Goal: Contribute content: Contribute content

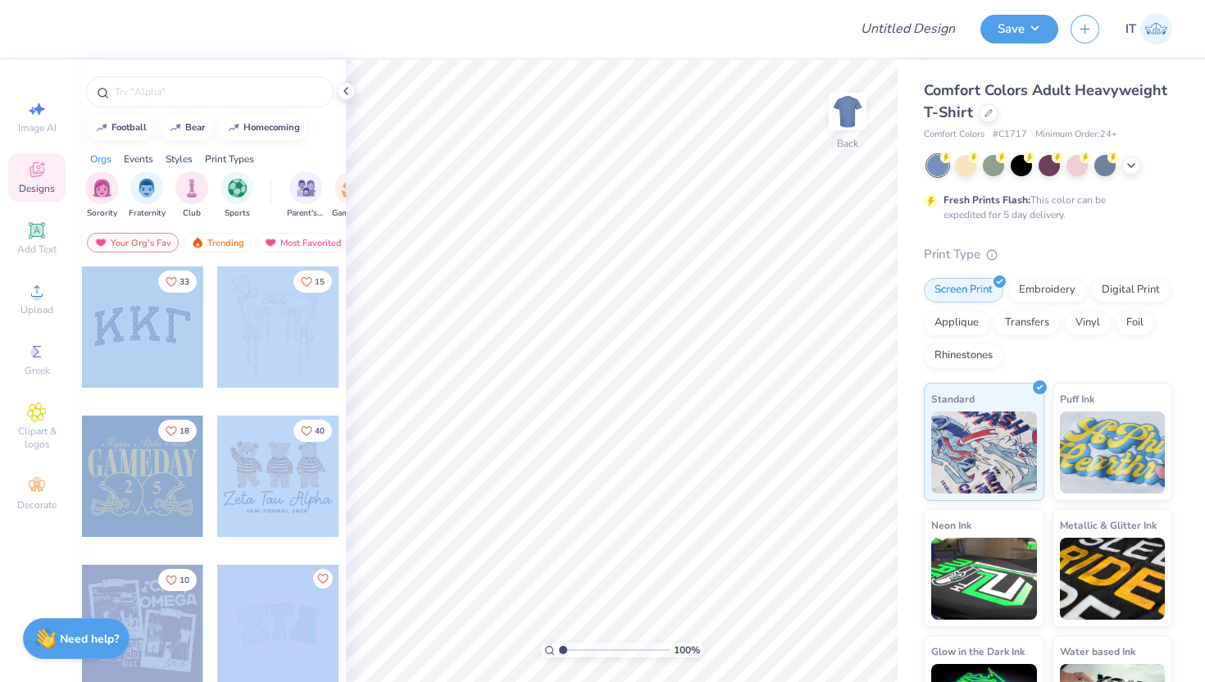
click at [594, 220] on div "Design Title Save IT Image AI Designs Add Text Upload Greek Clipart & logos Dec…" at bounding box center [602, 341] width 1205 height 682
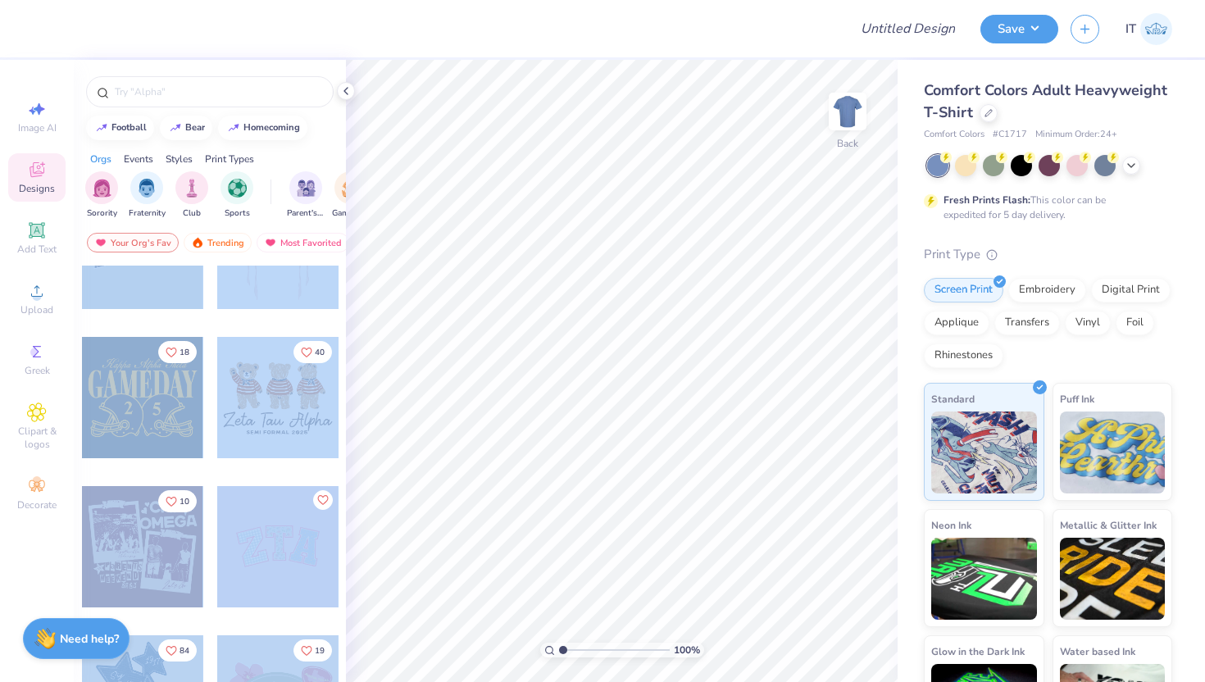
scroll to position [120, 0]
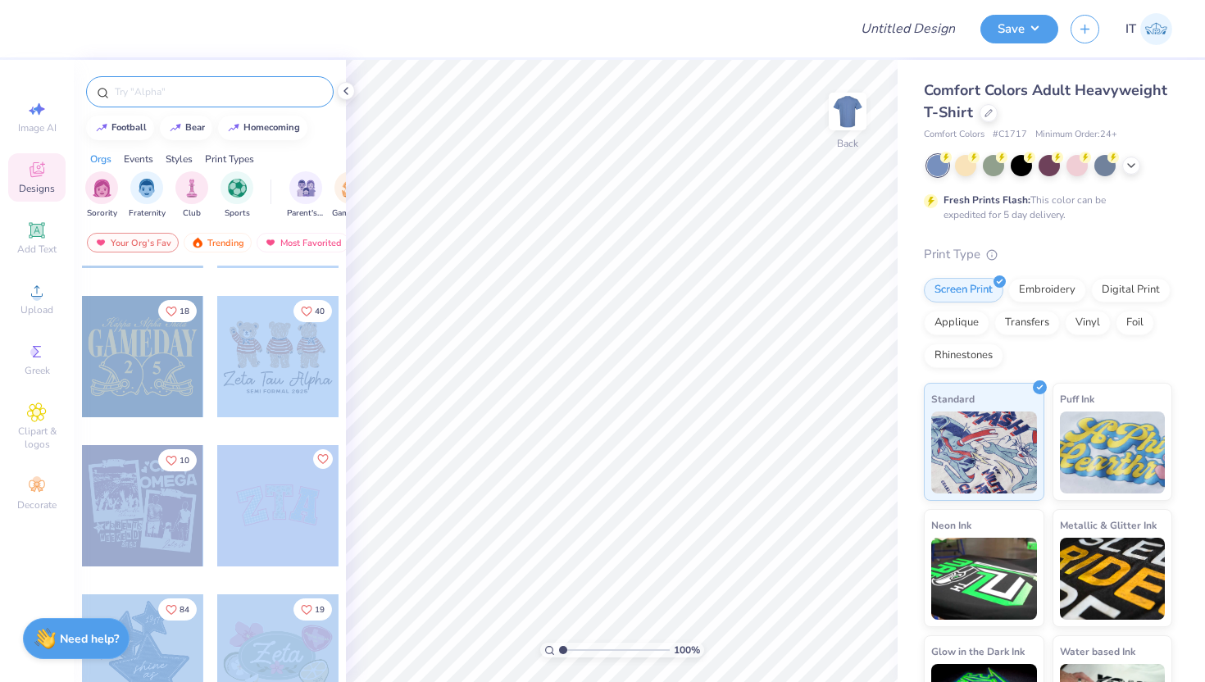
click at [151, 86] on input "text" at bounding box center [218, 92] width 210 height 16
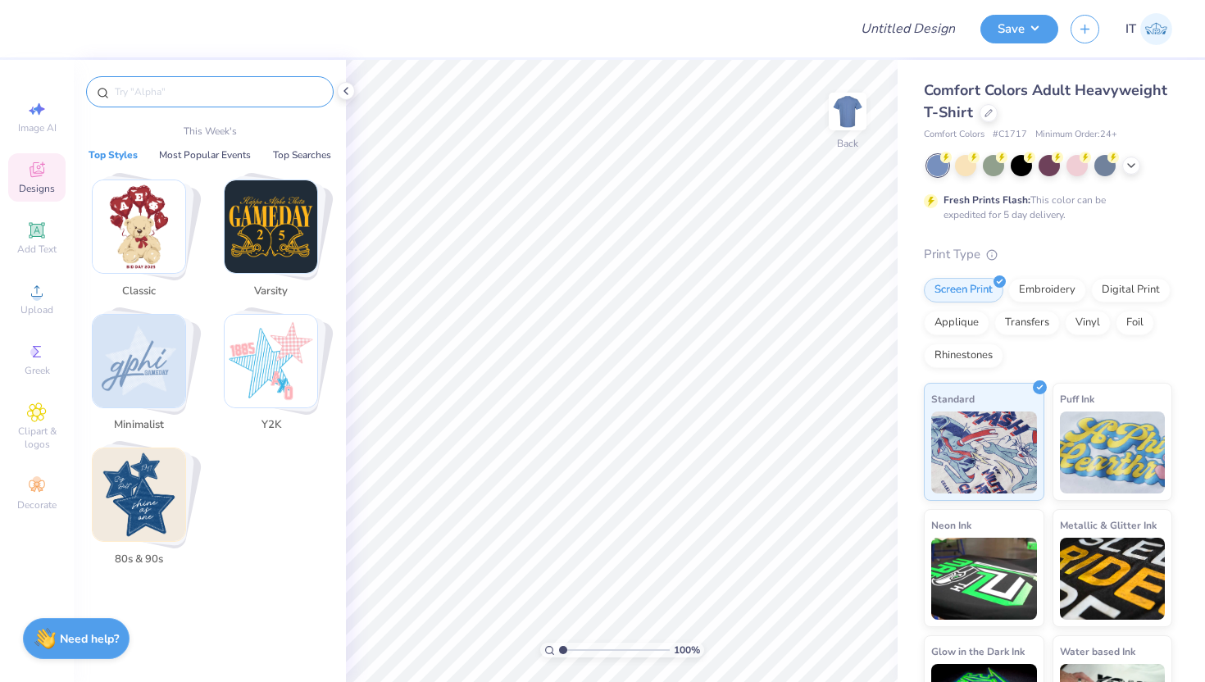
type input "a"
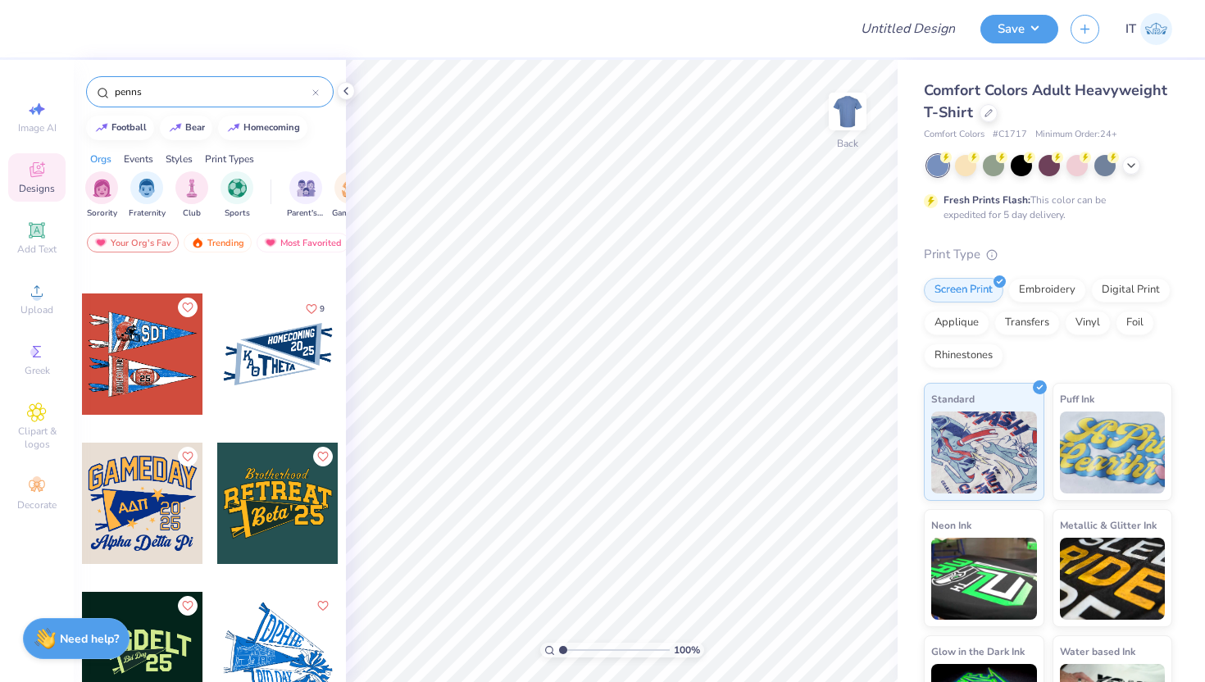
scroll to position [653, 0]
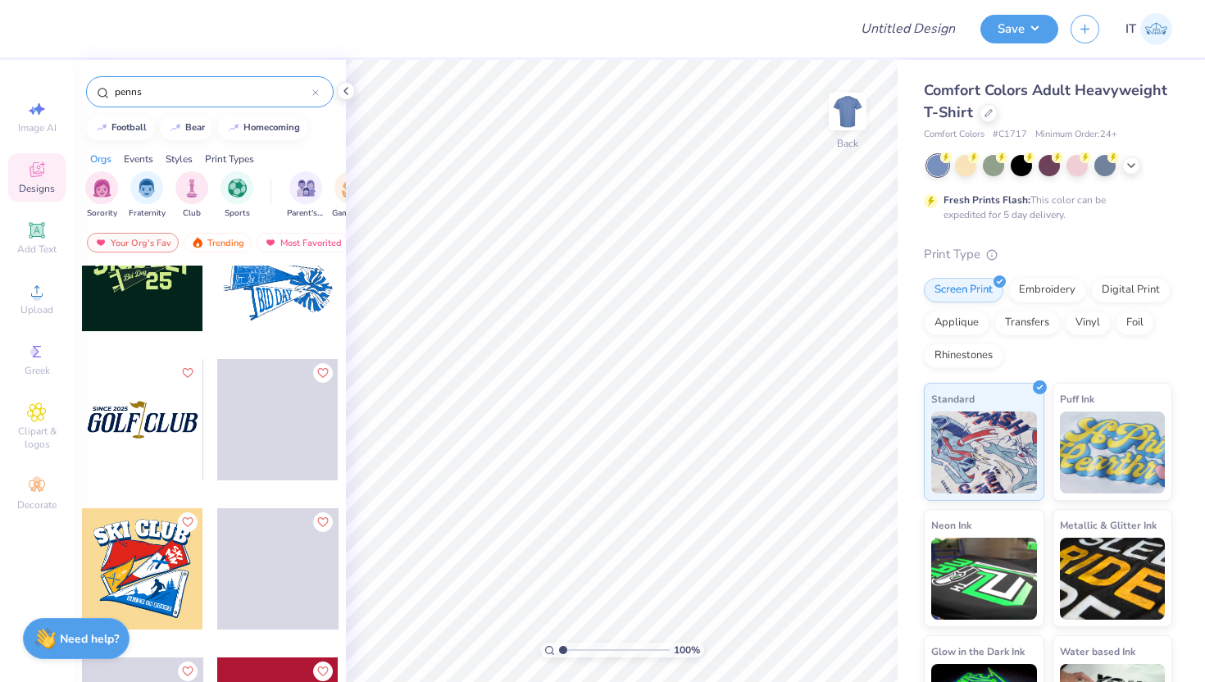
type input "penns"
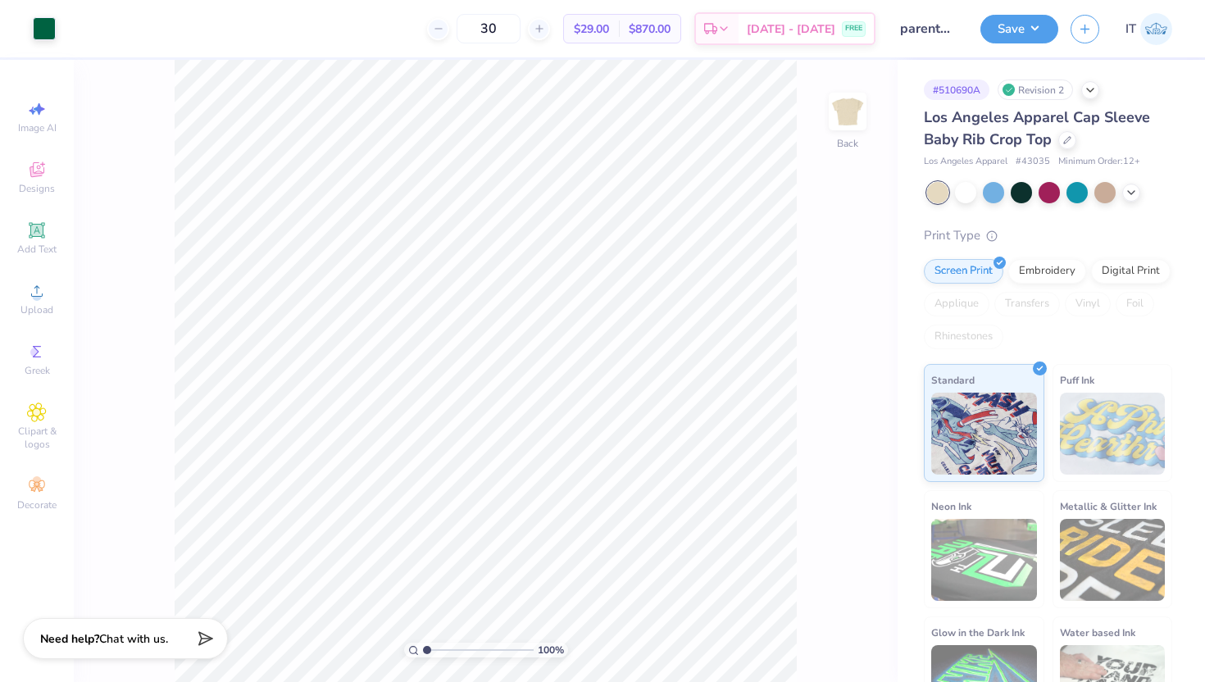
click at [1062, 130] on div "Los Angeles Apparel Cap Sleeve Baby Rib Crop Top" at bounding box center [1048, 129] width 248 height 44
click at [1066, 135] on icon at bounding box center [1067, 138] width 8 height 8
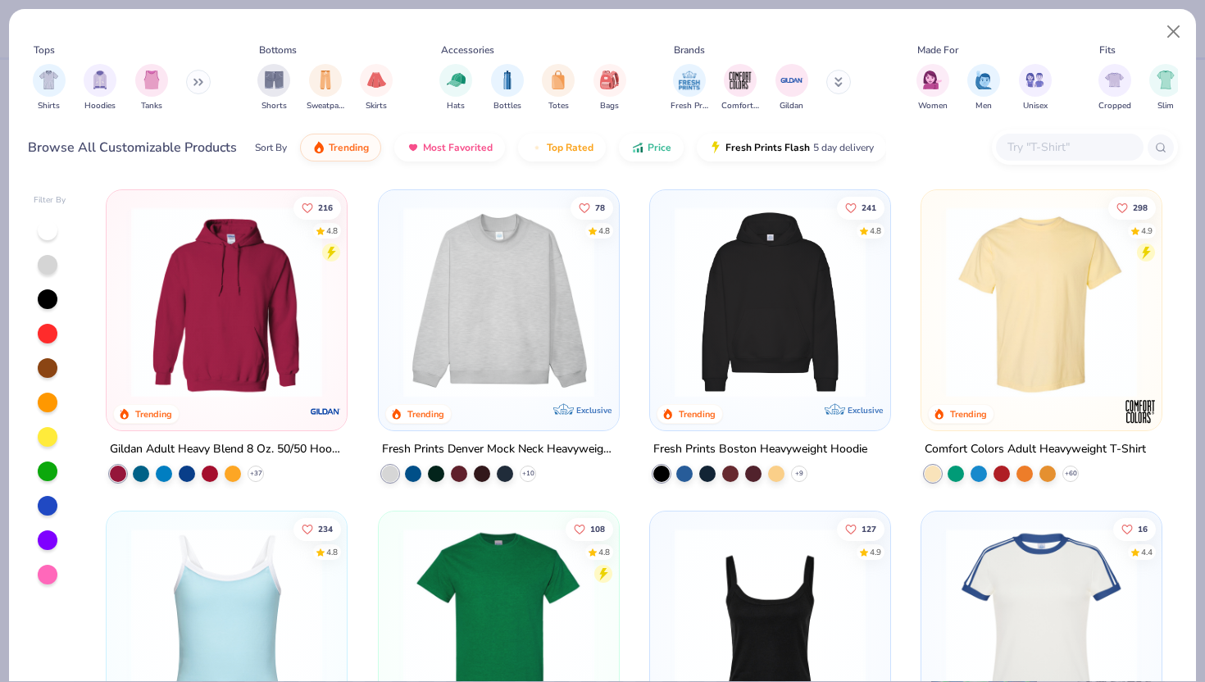
click at [1034, 143] on input "text" at bounding box center [1069, 147] width 126 height 19
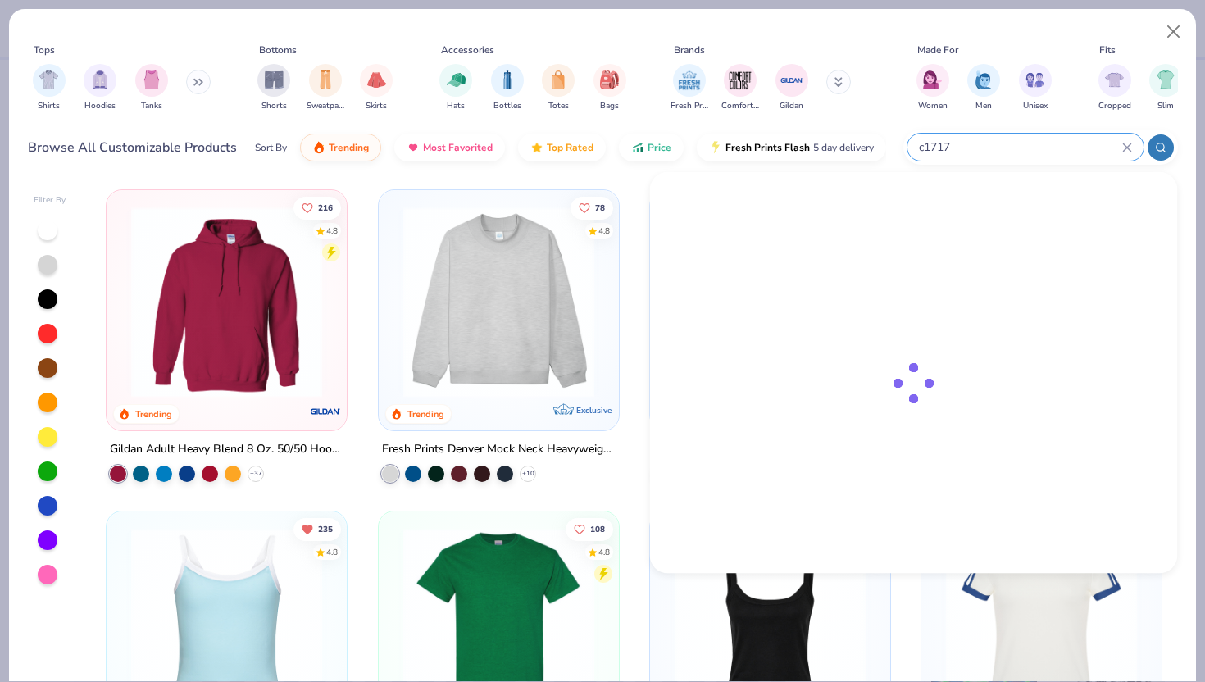
type input "c1717"
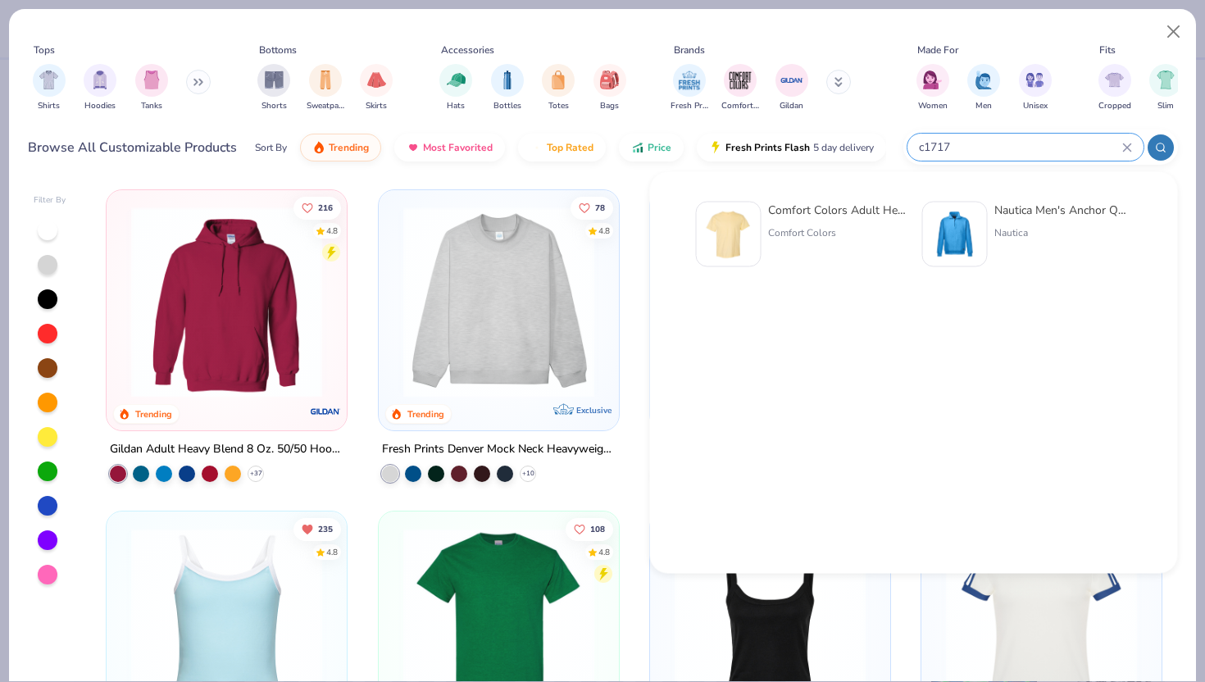
click at [752, 220] on img at bounding box center [728, 234] width 51 height 51
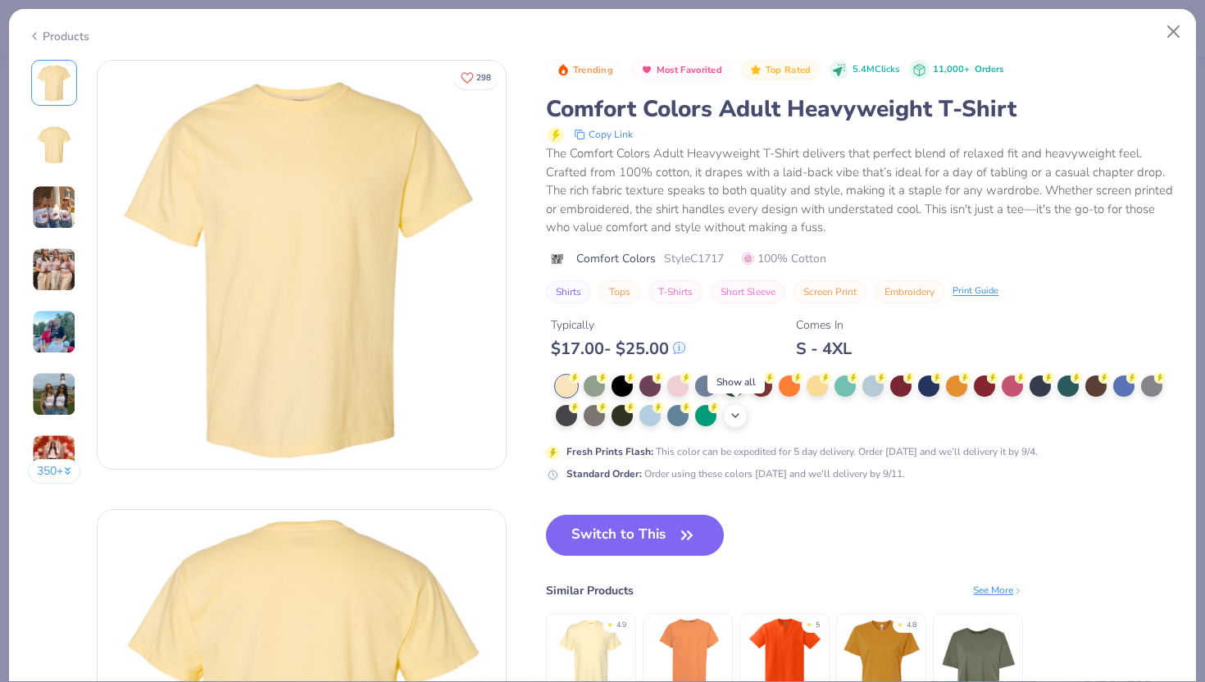
click at [736, 411] on icon at bounding box center [735, 415] width 13 height 13
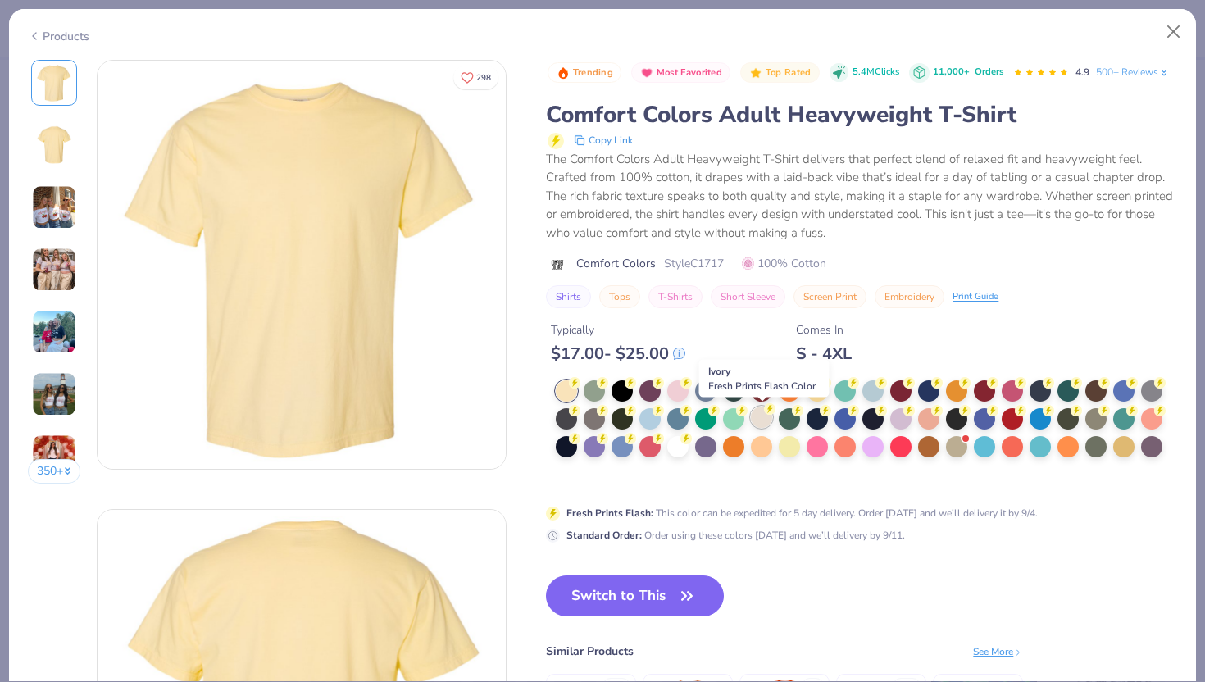
click at [768, 420] on div at bounding box center [761, 416] width 21 height 21
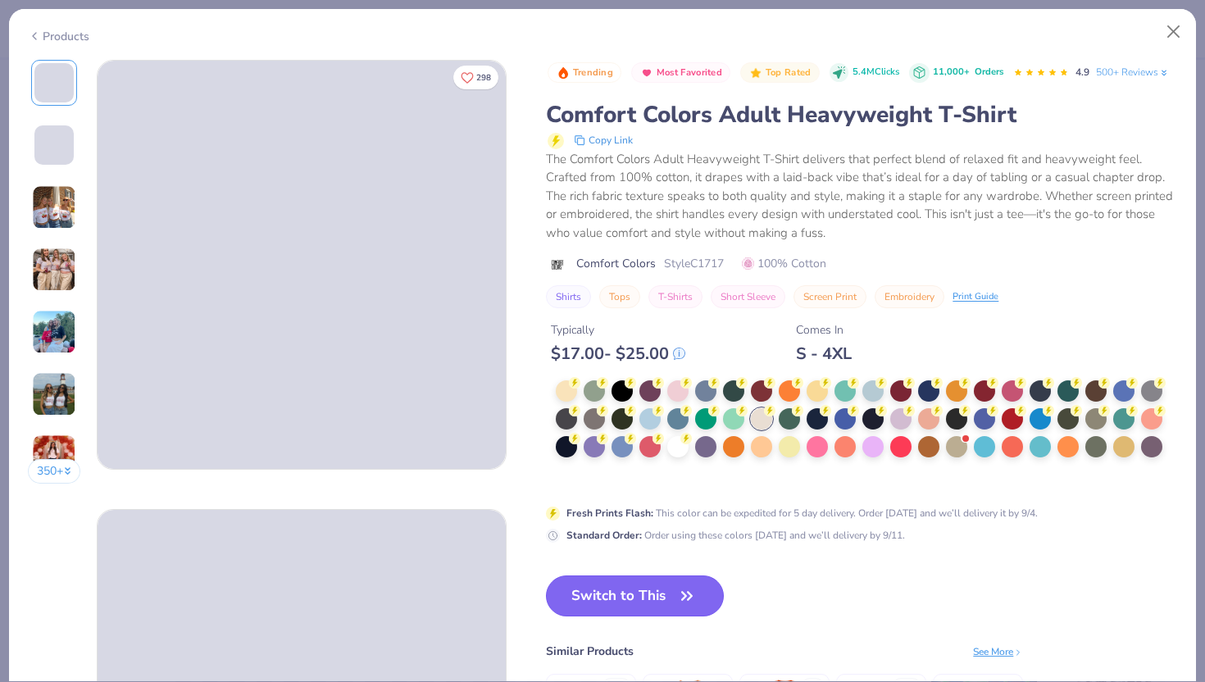
click at [664, 598] on button "Switch to This" at bounding box center [635, 595] width 178 height 41
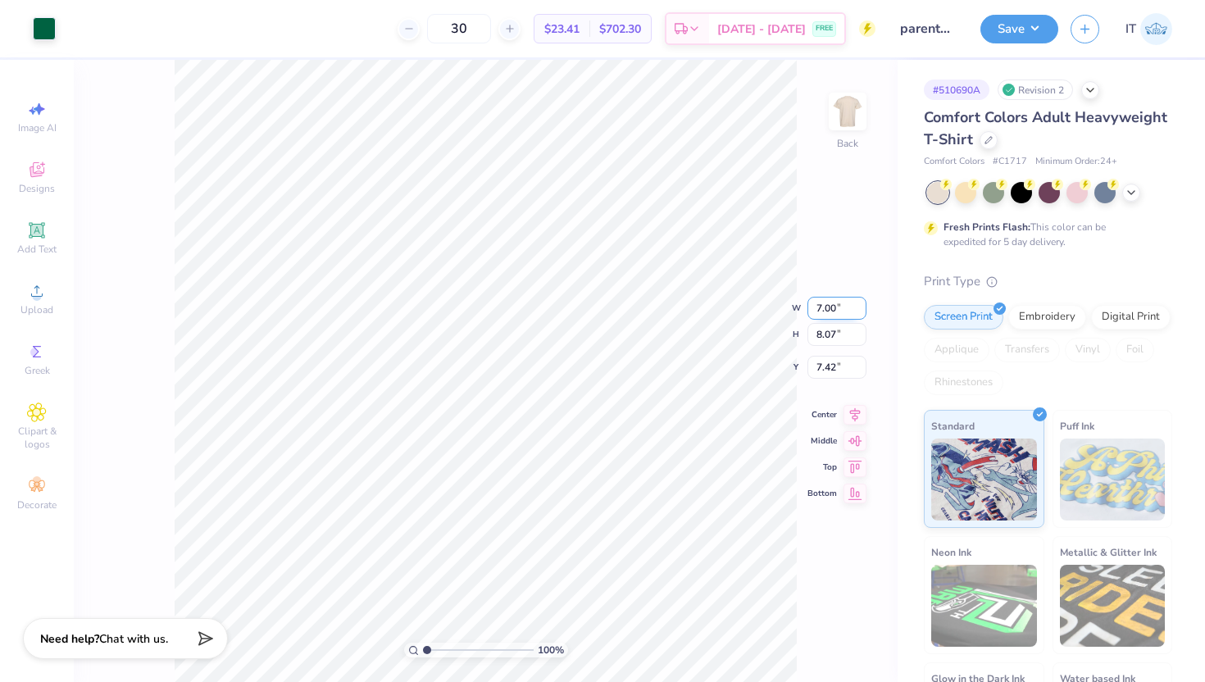
click at [835, 306] on input "7.00" at bounding box center [836, 308] width 59 height 23
type input "7.00"
click at [835, 372] on div "100 % Back W 7.00 7.00 " H 8.07 8.07 " Y 7.42 7.42 " Center Middle Top Bottom" at bounding box center [486, 371] width 824 height 622
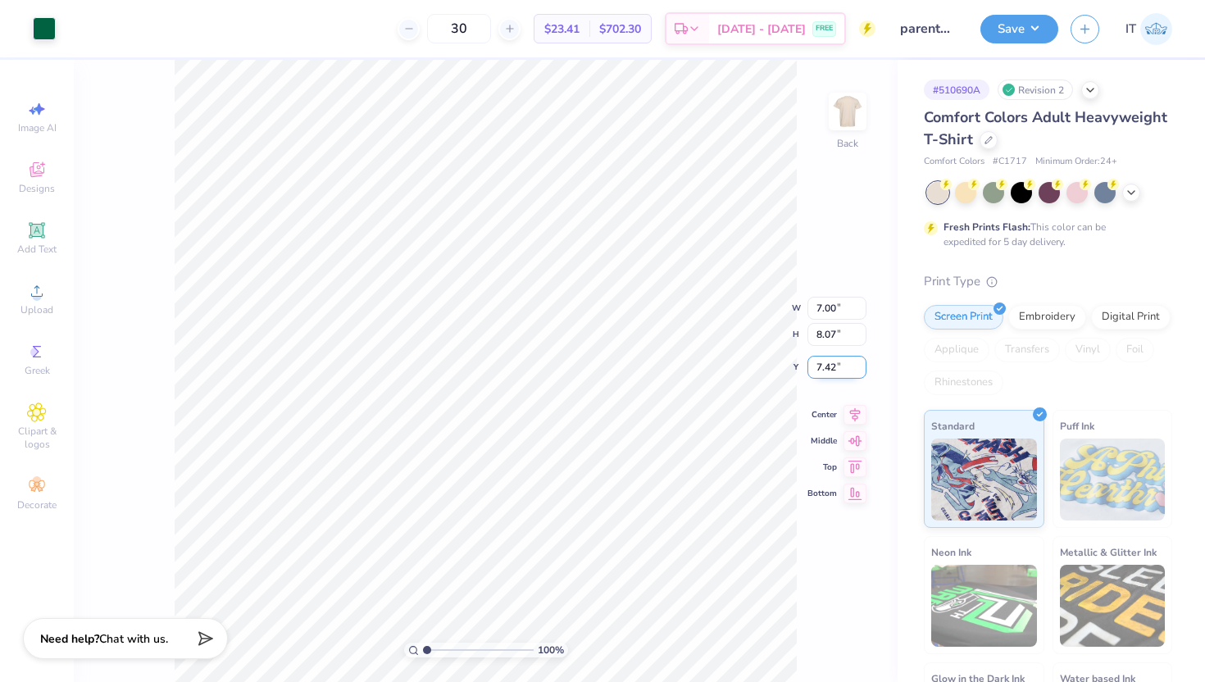
click at [835, 372] on div "100 % Back W 7.00 7.00 " H 8.07 8.07 " Y 7.42 7.42 " Center Middle Top Bottom" at bounding box center [486, 371] width 824 height 622
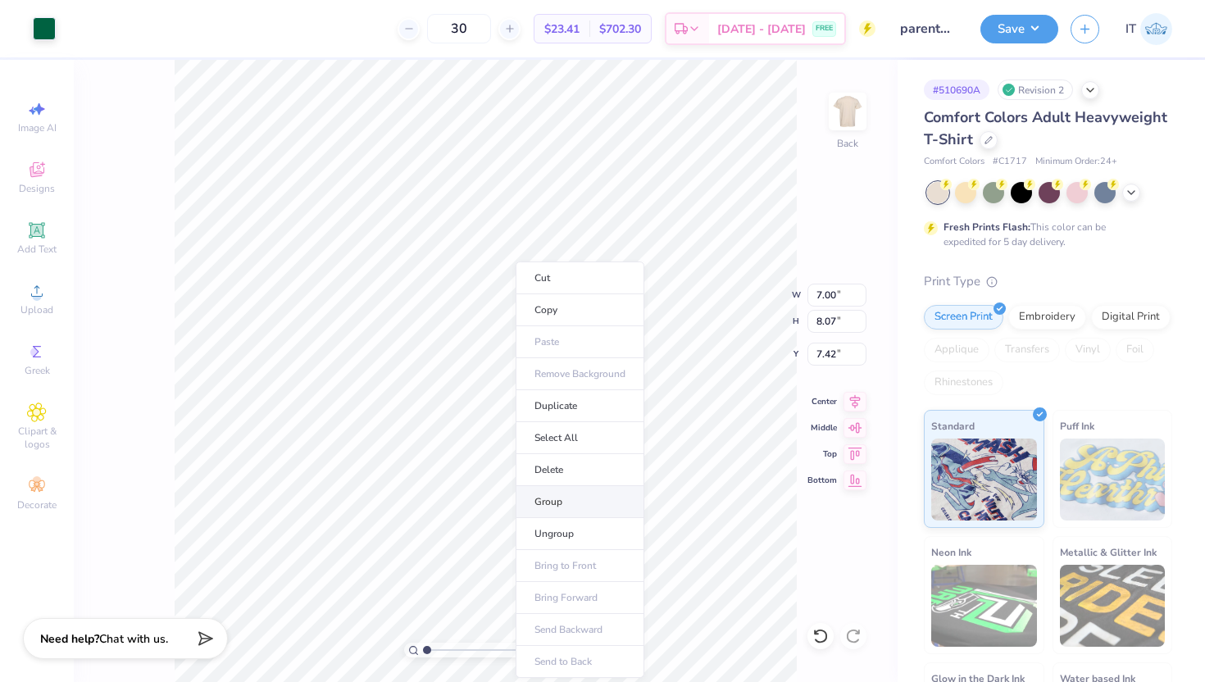
click at [586, 493] on li "Group" at bounding box center [579, 502] width 129 height 32
click at [828, 349] on input "7.42" at bounding box center [836, 354] width 59 height 23
click at [828, 350] on input "7.42" at bounding box center [836, 354] width 59 height 23
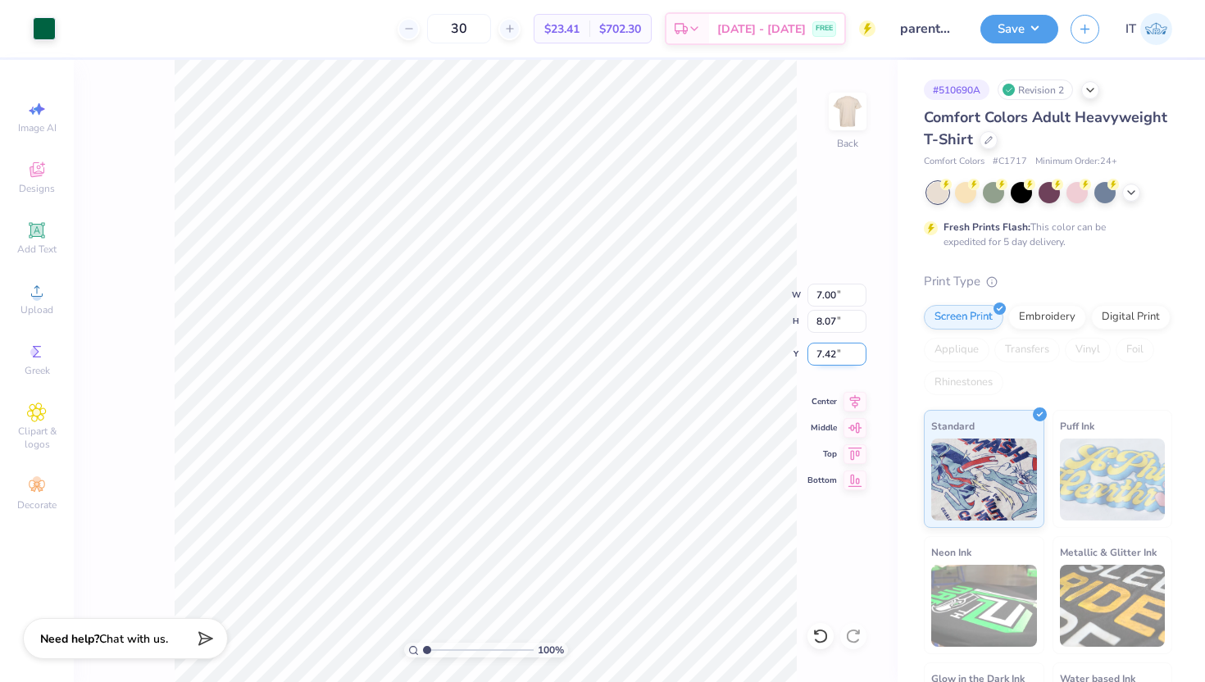
click at [828, 350] on input "7.42" at bounding box center [836, 354] width 59 height 23
type input "3.00"
click at [1018, 23] on button "Save" at bounding box center [1019, 26] width 78 height 29
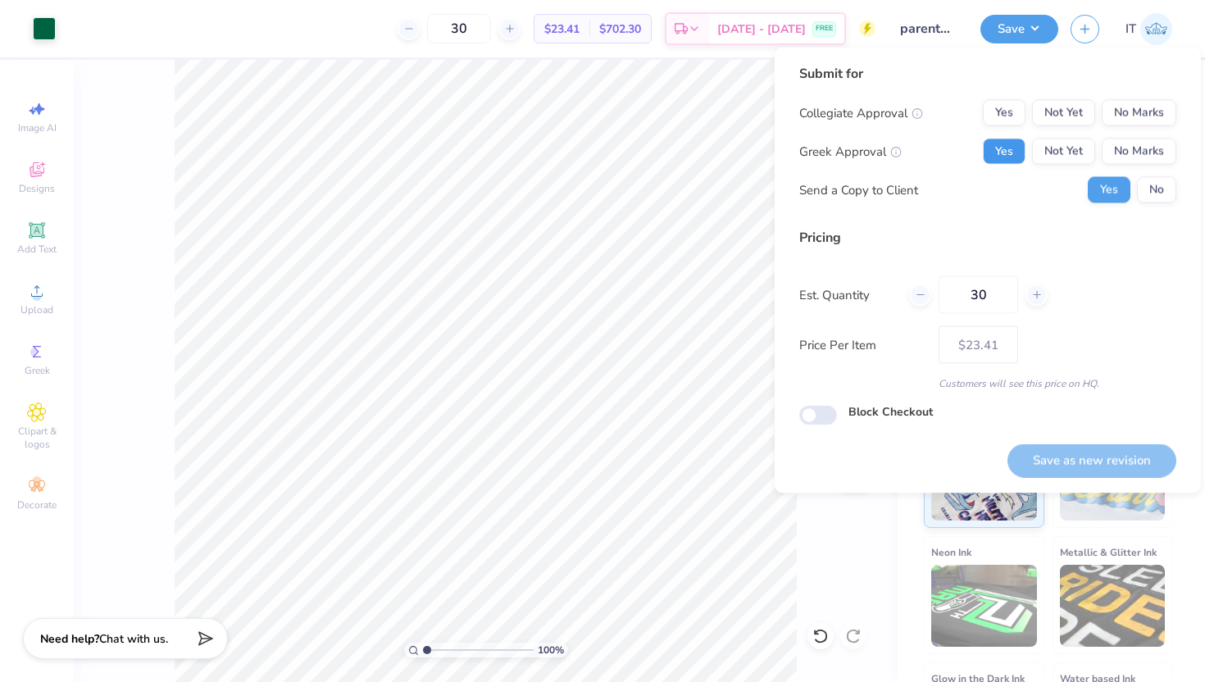
click at [1013, 157] on button "Yes" at bounding box center [1004, 151] width 43 height 26
click at [1159, 120] on button "No Marks" at bounding box center [1138, 113] width 75 height 26
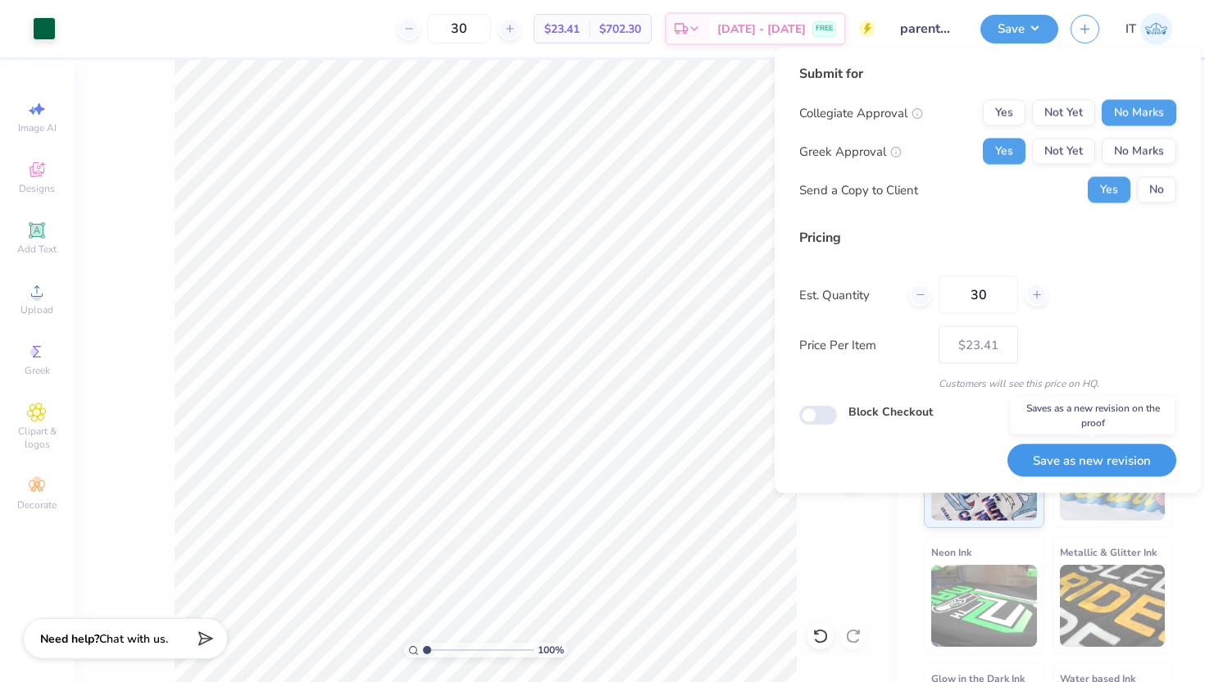
click at [1086, 464] on button "Save as new revision" at bounding box center [1091, 460] width 169 height 34
type input "$23.41"
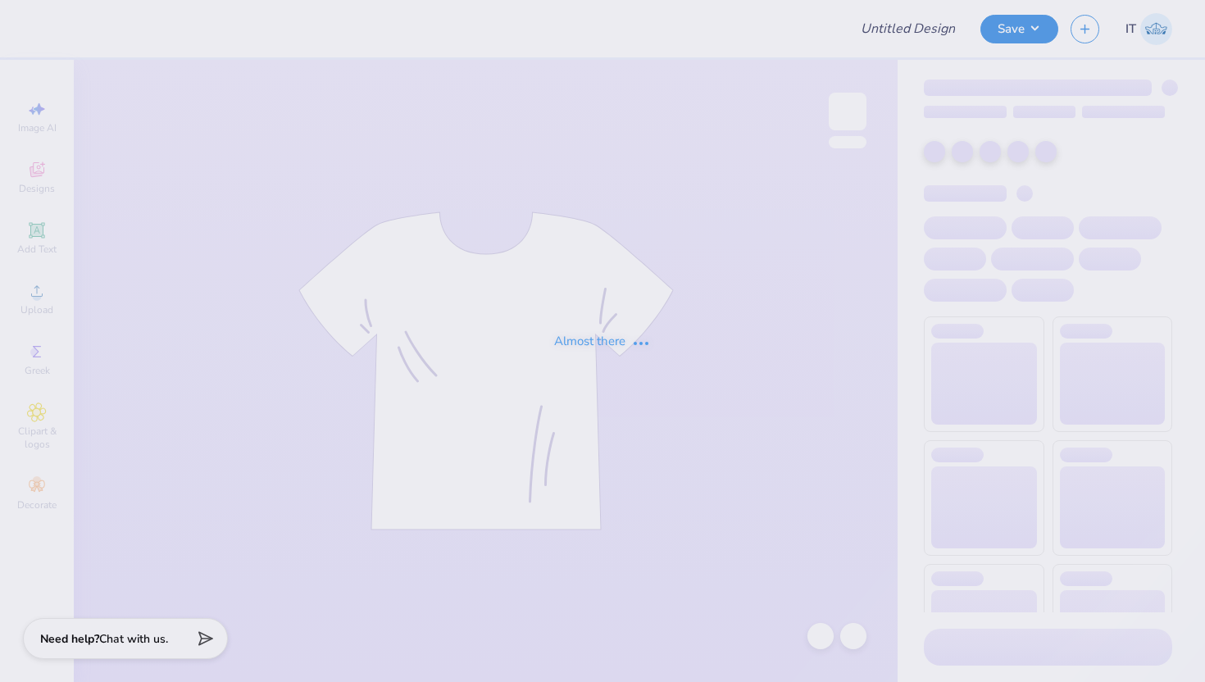
type input "parents formal #1"
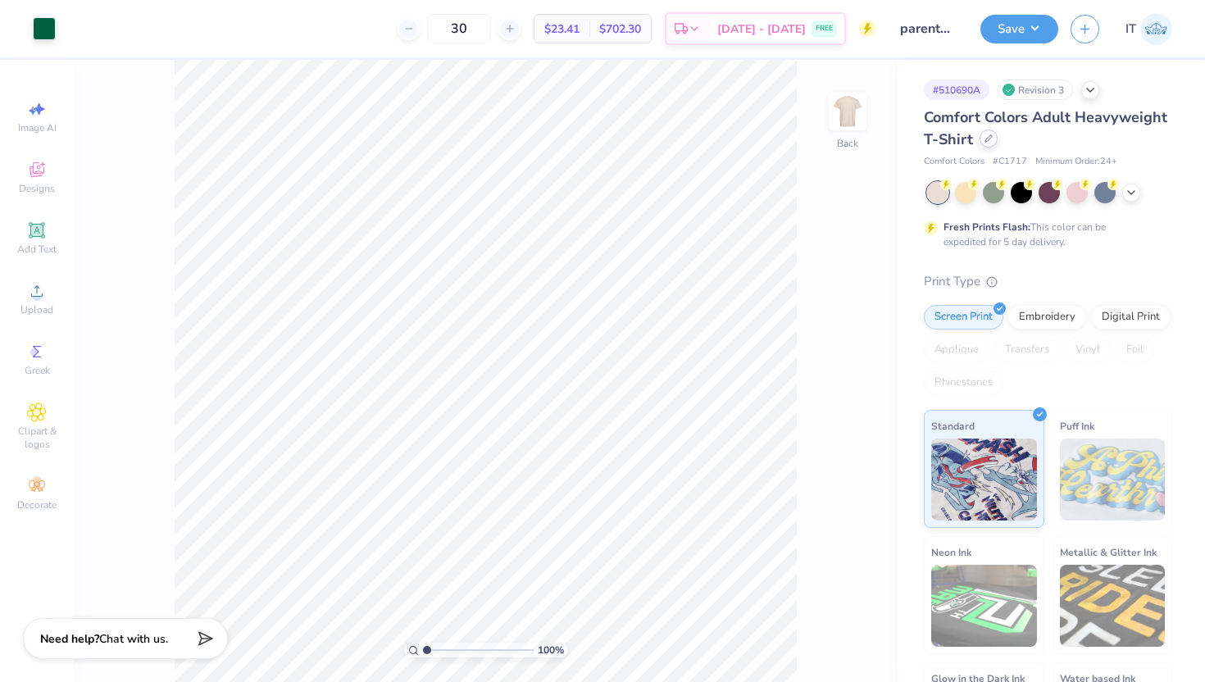
click at [992, 138] on div at bounding box center [988, 138] width 18 height 18
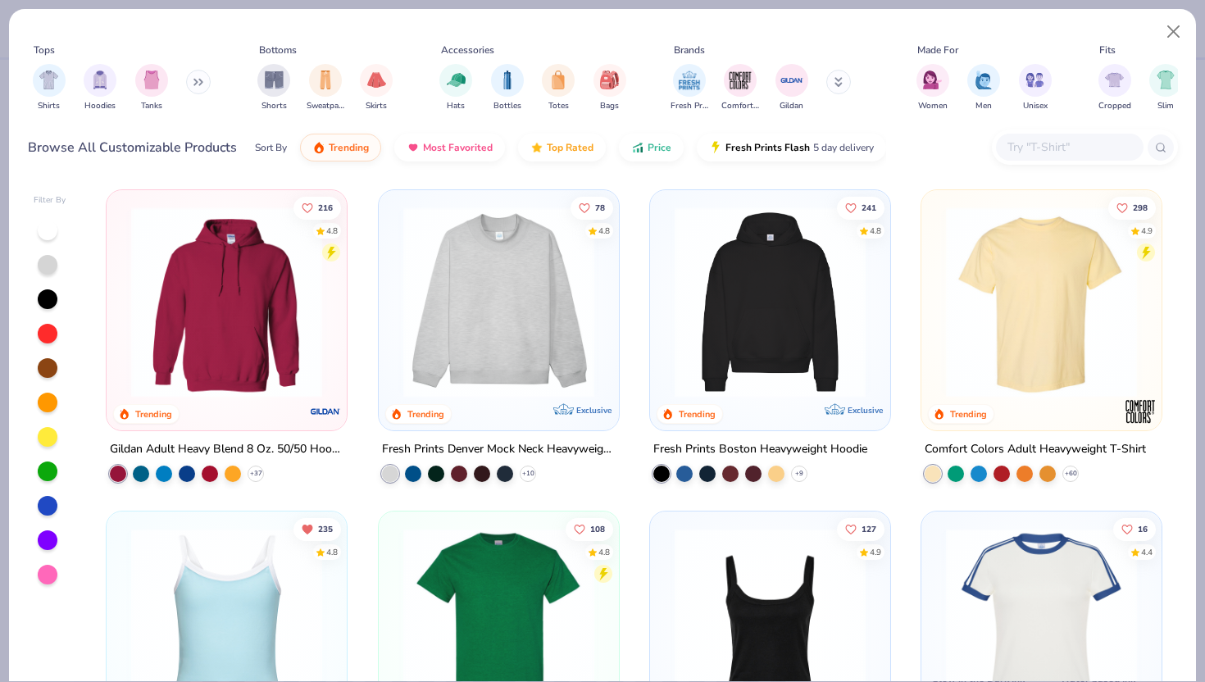
click at [1050, 157] on div at bounding box center [1070, 147] width 148 height 27
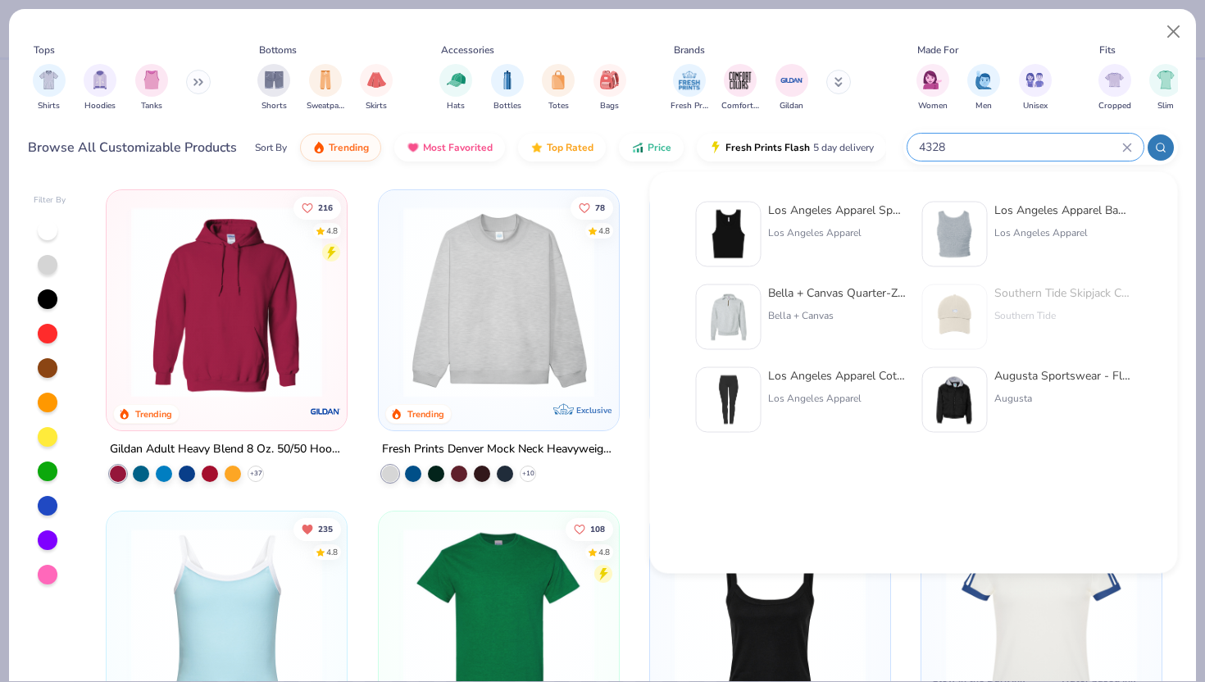
type input "4328"
click at [792, 254] on div "Los Angeles Apparel Sporty Baby Rib Crop Tank Los Angeles Apparel" at bounding box center [837, 235] width 138 height 66
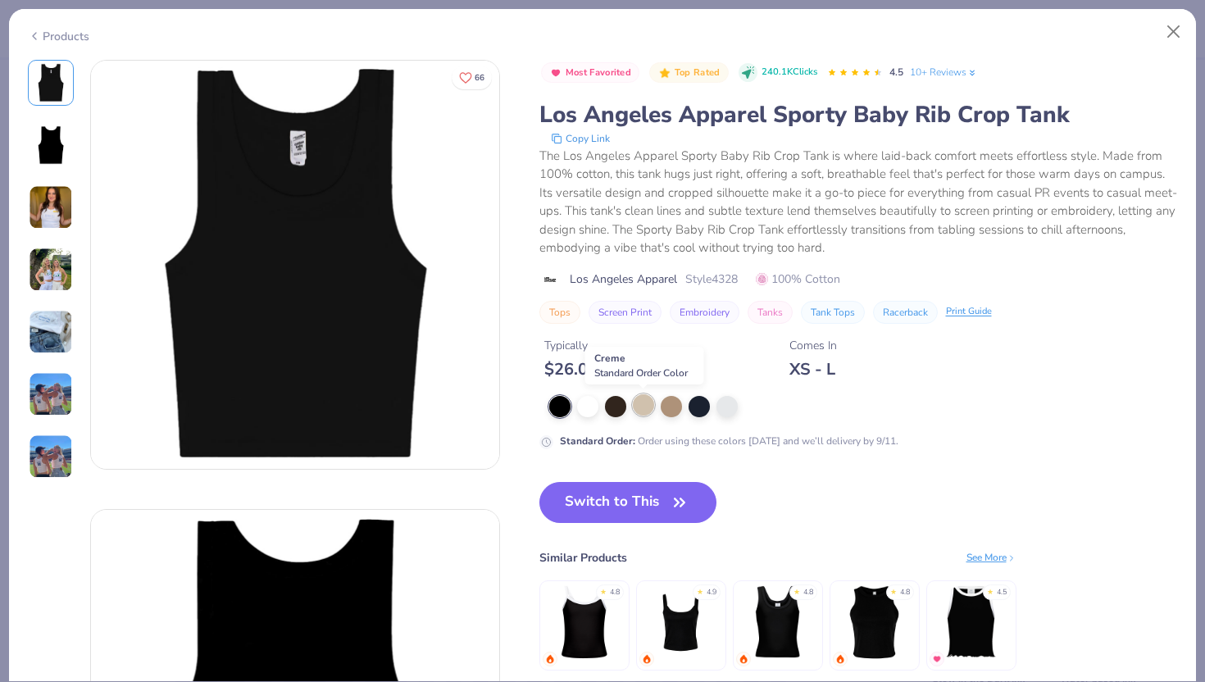
click at [642, 402] on div at bounding box center [643, 404] width 21 height 21
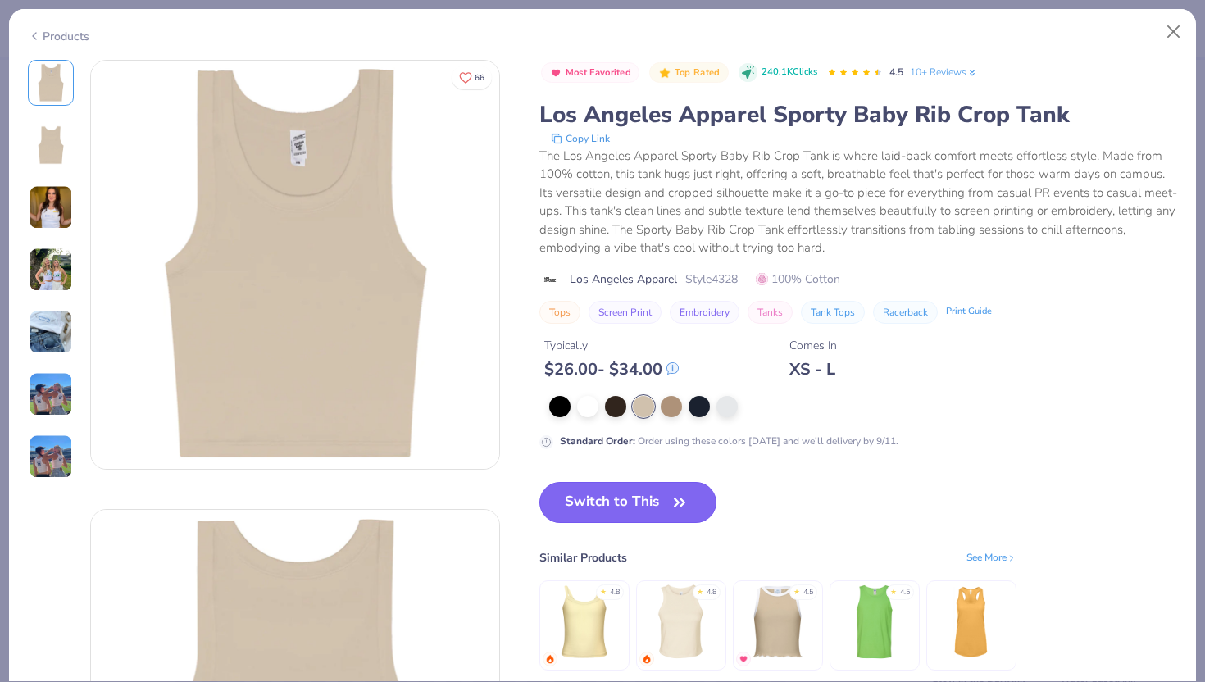
click at [620, 510] on button "Switch to This" at bounding box center [628, 502] width 178 height 41
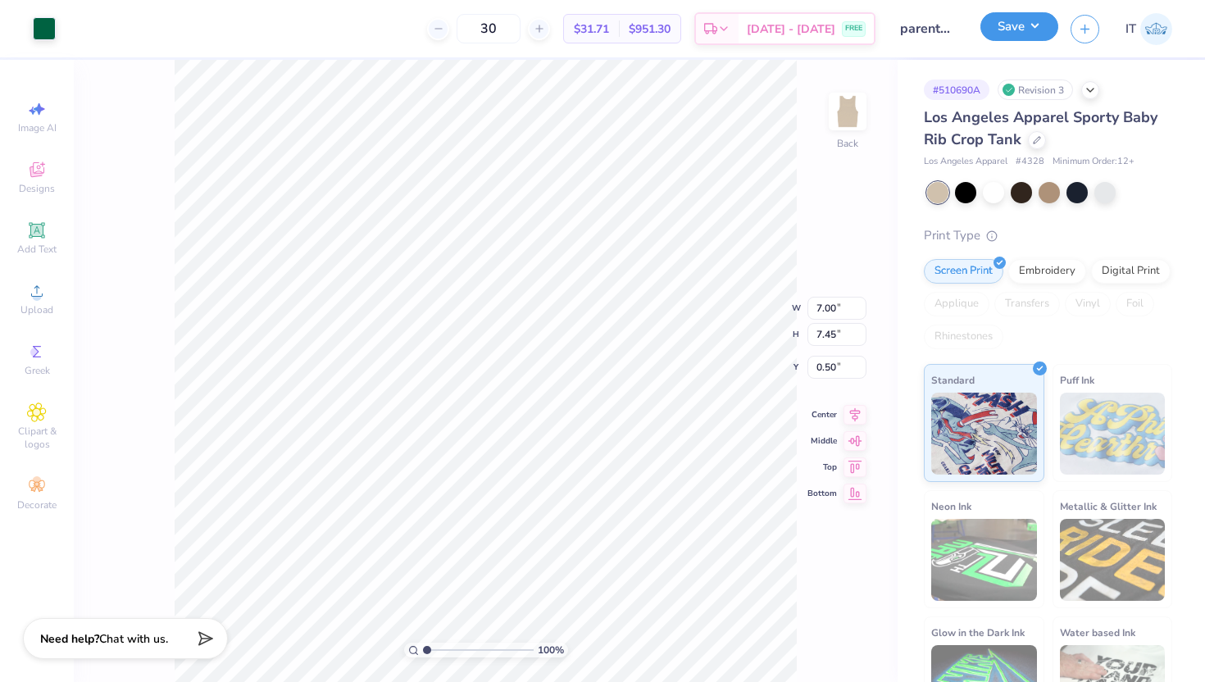
click at [1011, 31] on button "Save" at bounding box center [1019, 26] width 78 height 29
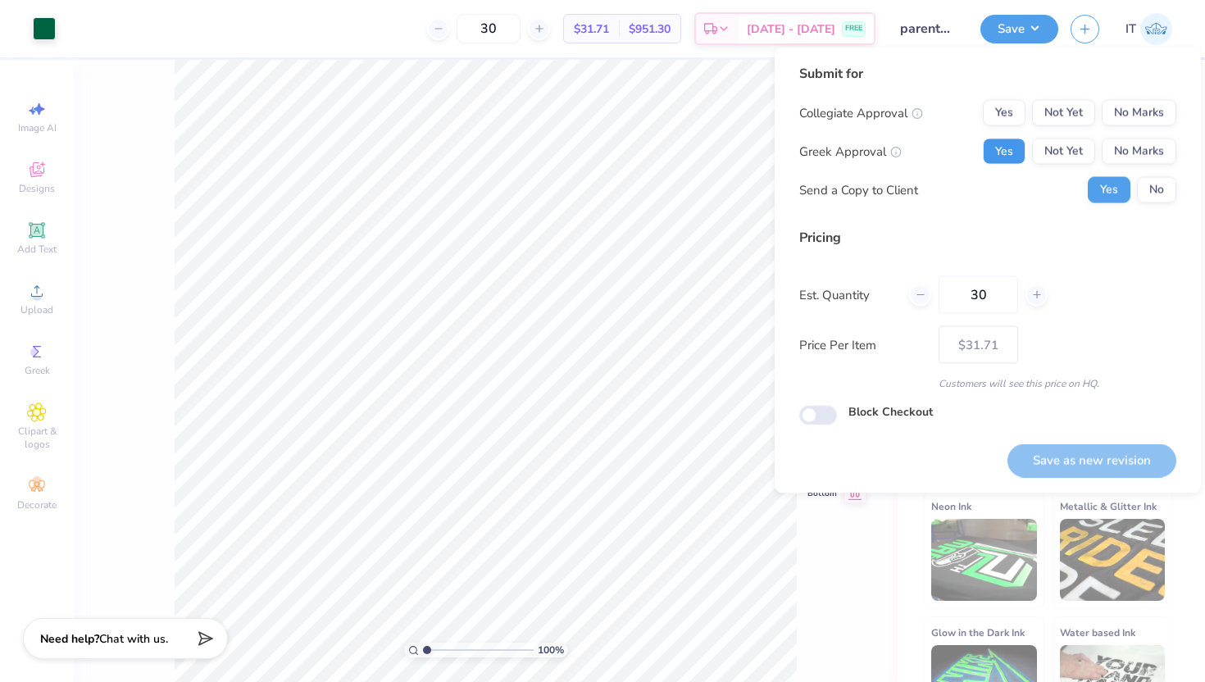
click at [1006, 150] on button "Yes" at bounding box center [1004, 151] width 43 height 26
click at [1168, 110] on button "No Marks" at bounding box center [1138, 113] width 75 height 26
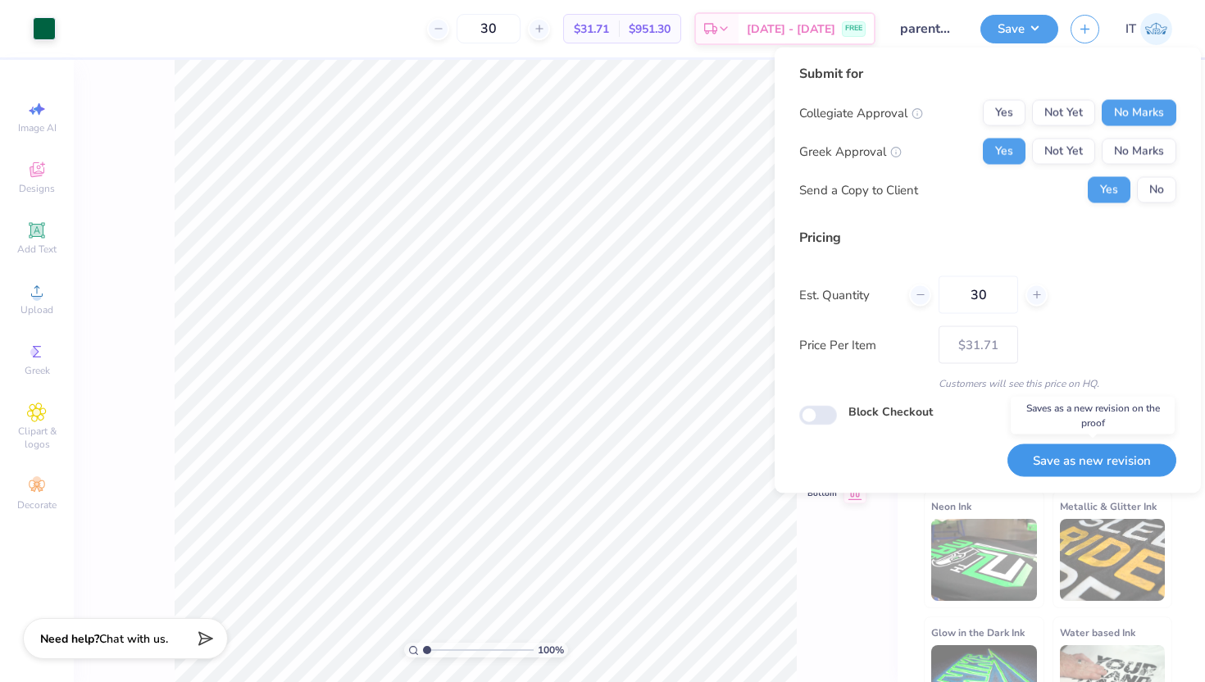
click at [1104, 467] on button "Save as new revision" at bounding box center [1091, 460] width 169 height 34
type input "$31.71"
